Goal: Information Seeking & Learning: Learn about a topic

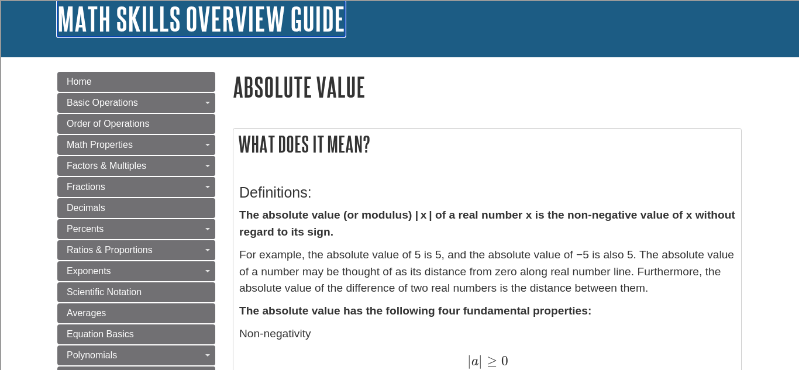
click at [254, 30] on link "Math Skills Overview Guide" at bounding box center [201, 19] width 288 height 36
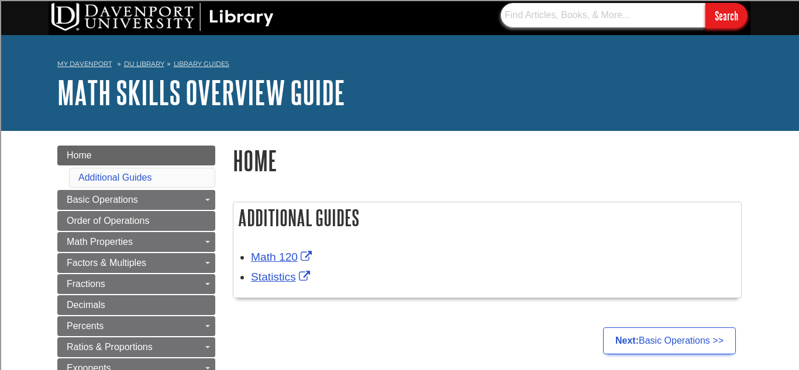
click at [571, 19] on input "text" at bounding box center [602, 15] width 205 height 25
type input "combinng like terms"
click at [705, 3] on input "Search" at bounding box center [726, 15] width 42 height 25
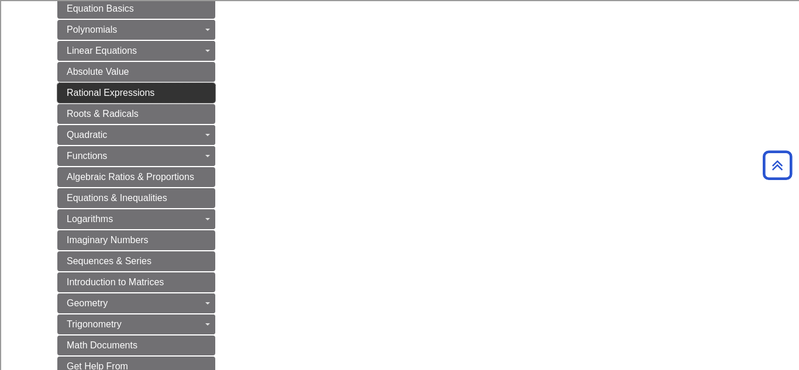
scroll to position [424, 0]
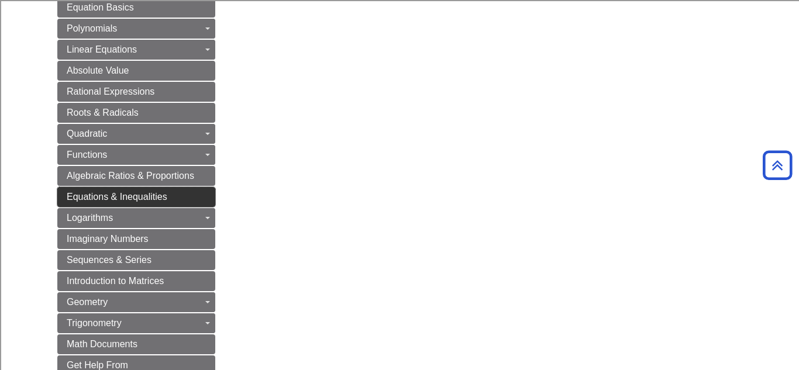
click at [177, 199] on link "Equations & Inequalities" at bounding box center [136, 197] width 158 height 20
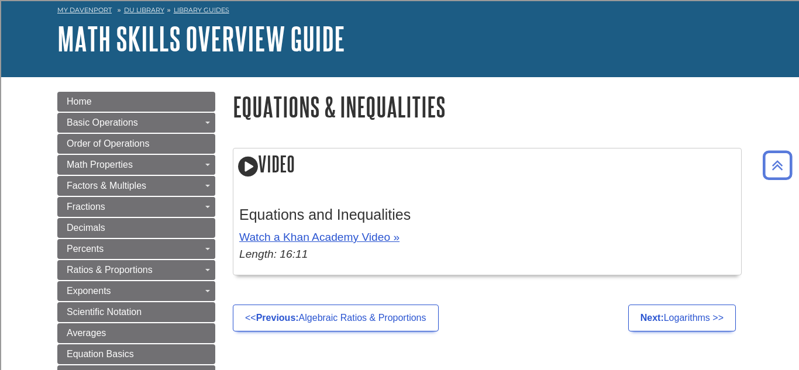
scroll to position [53, 0]
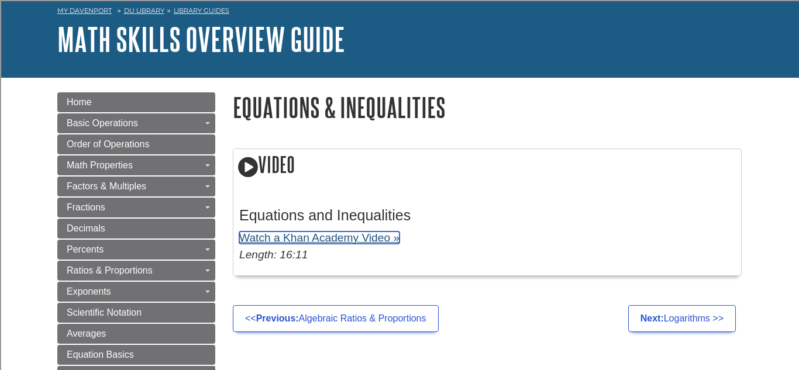
click at [343, 237] on link "Watch a Khan Academy Video »" at bounding box center [319, 238] width 160 height 12
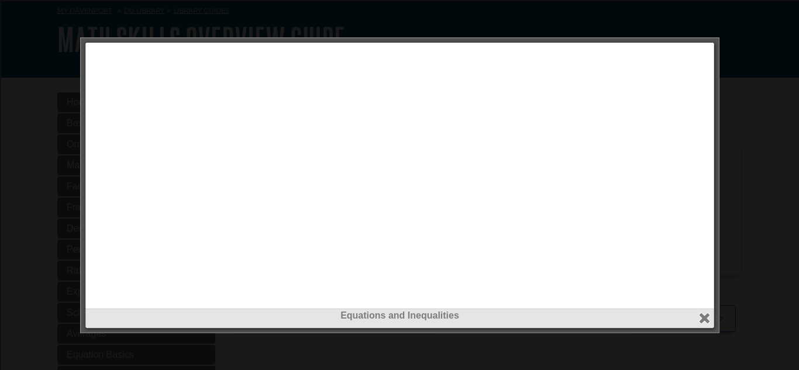
click at [701, 325] on div at bounding box center [399, 320] width 623 height 25
click at [709, 317] on button "close" at bounding box center [703, 318] width 13 height 13
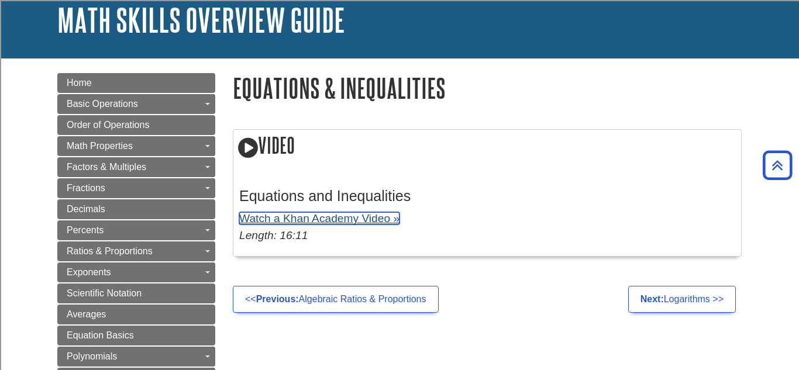
scroll to position [0, 0]
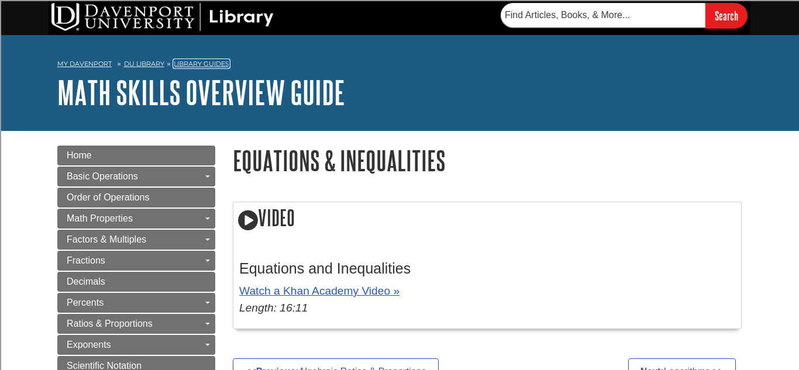
click at [199, 63] on link "Library Guides" at bounding box center [202, 64] width 56 height 8
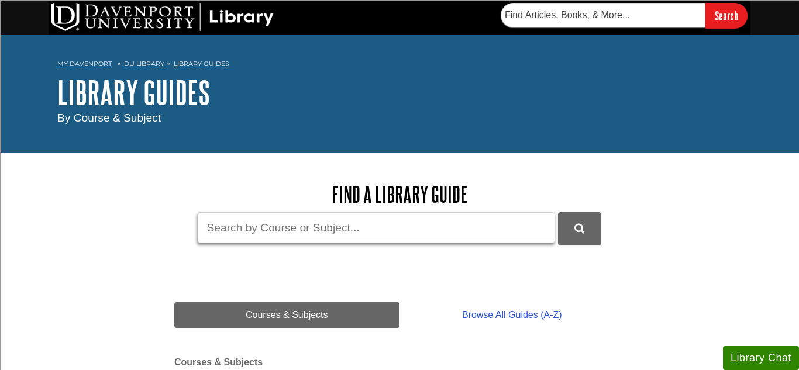
click at [465, 229] on input "Guide Search Terms" at bounding box center [376, 227] width 357 height 31
type input "one step equations"
click at [558, 212] on button "submit" at bounding box center [579, 228] width 43 height 32
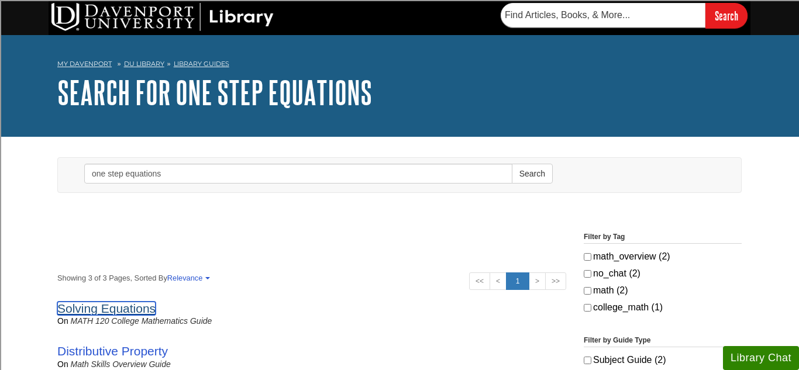
click at [106, 311] on link "Solving Equations" at bounding box center [106, 308] width 98 height 13
